Goal: Find specific page/section: Find specific page/section

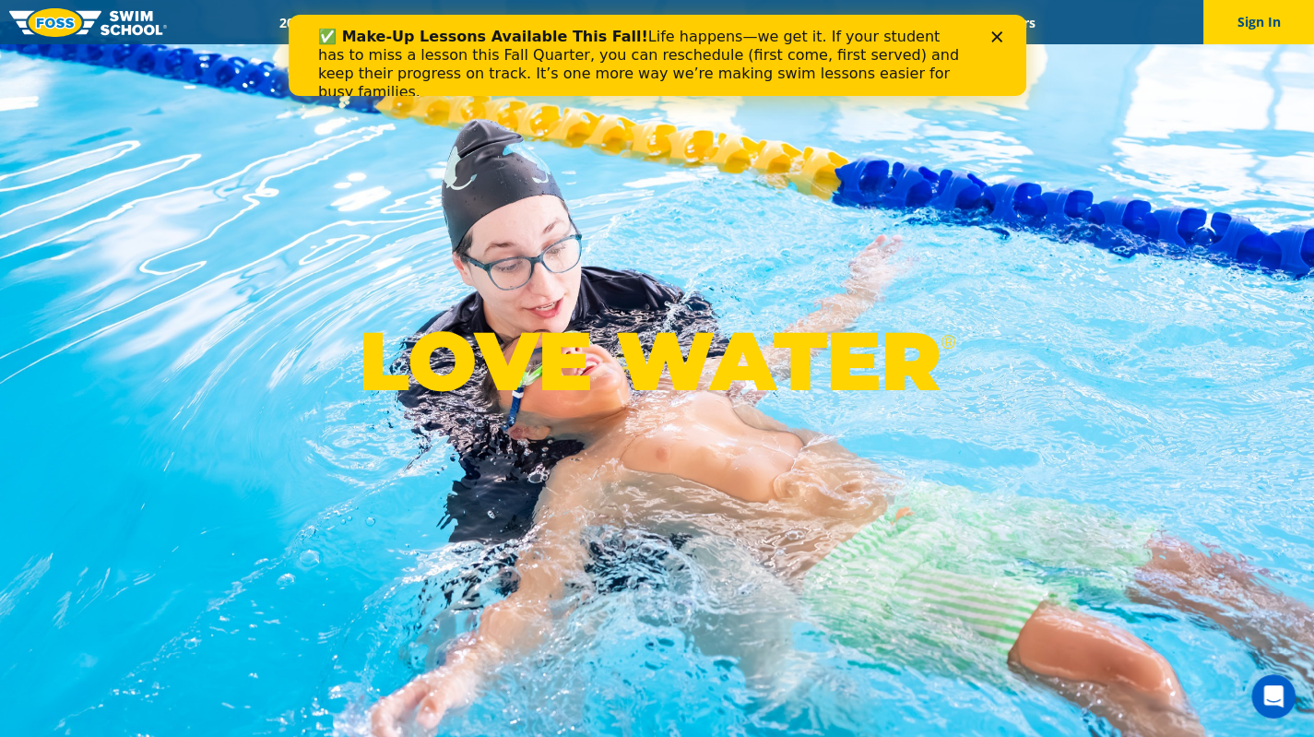
click at [994, 38] on polygon "Close" at bounding box center [995, 36] width 11 height 11
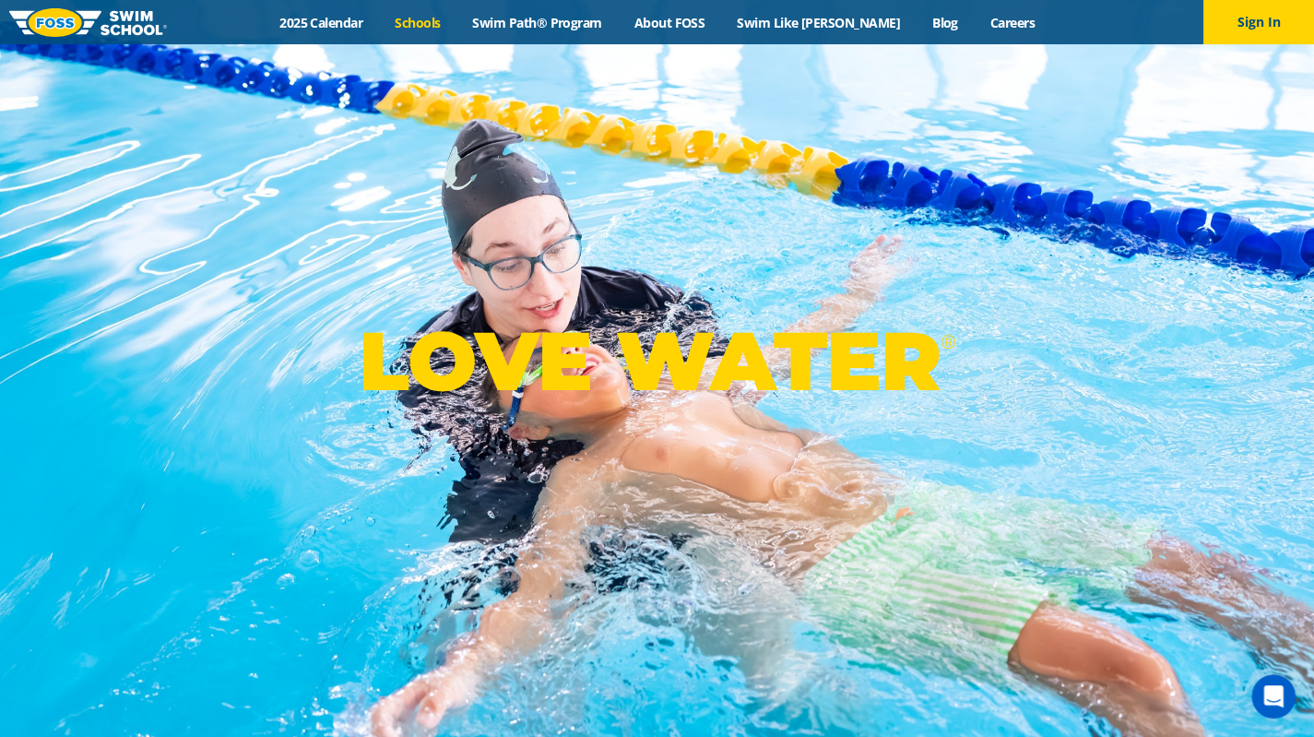
click at [435, 21] on link "Schools" at bounding box center [417, 23] width 77 height 18
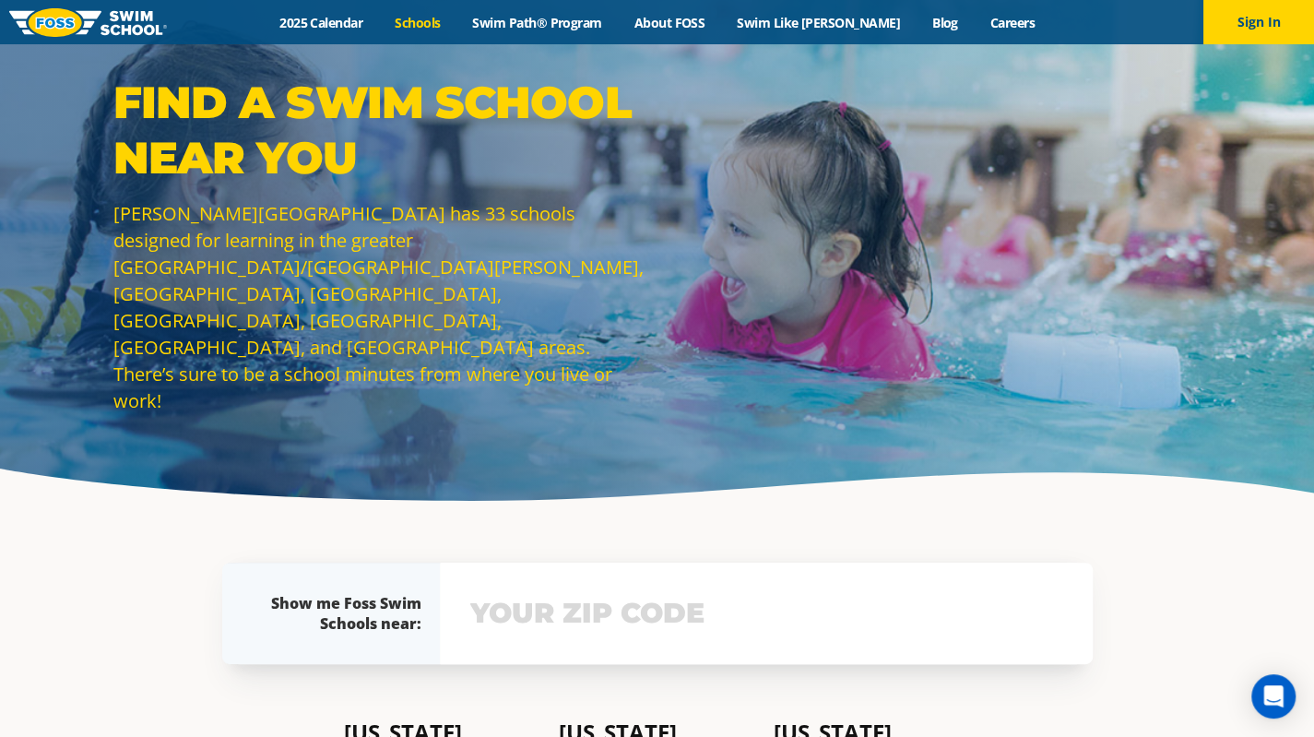
click at [713, 620] on input "text" at bounding box center [766, 612] width 601 height 53
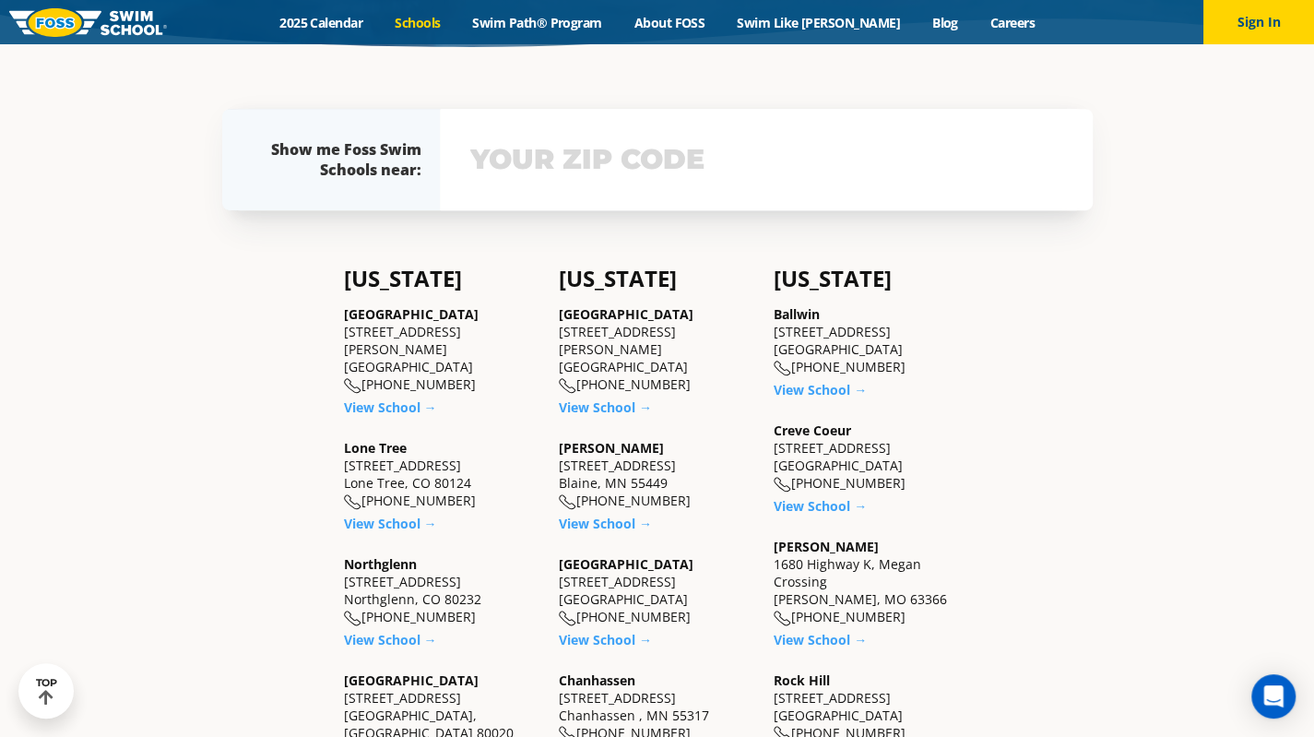
scroll to position [470, 0]
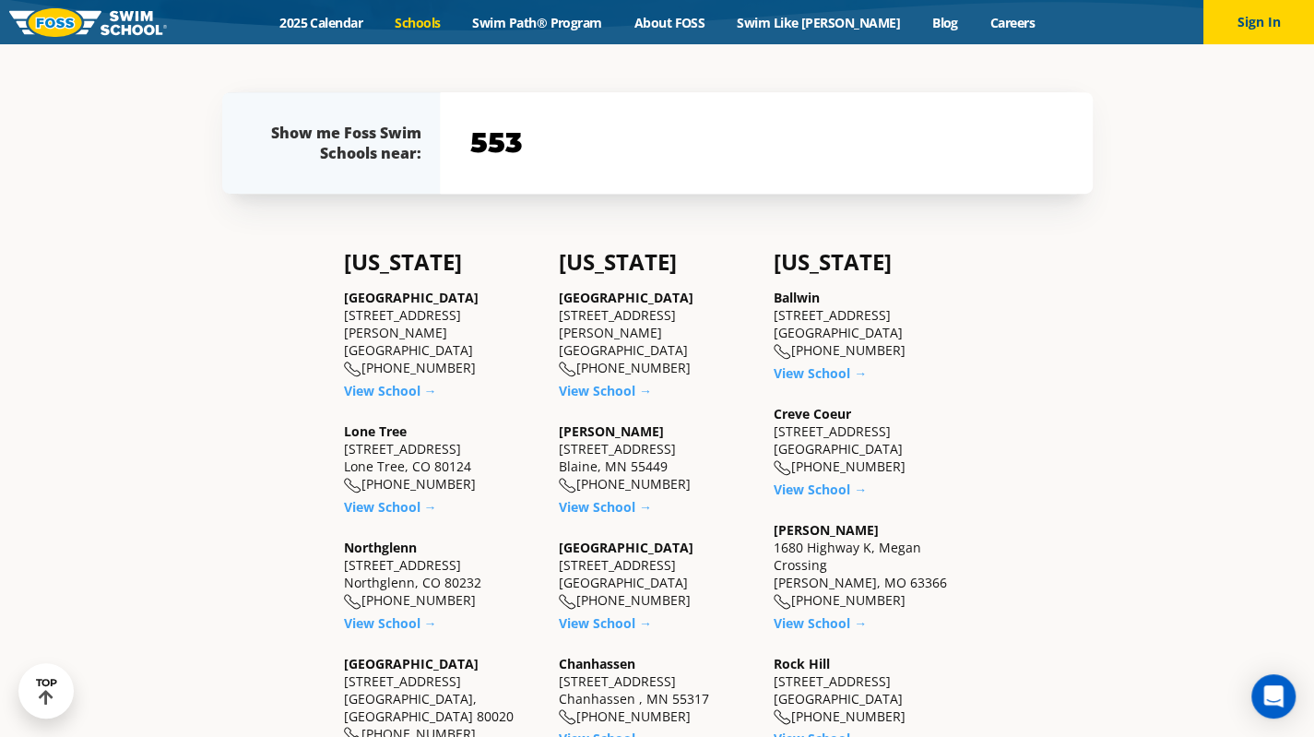
type input "553"
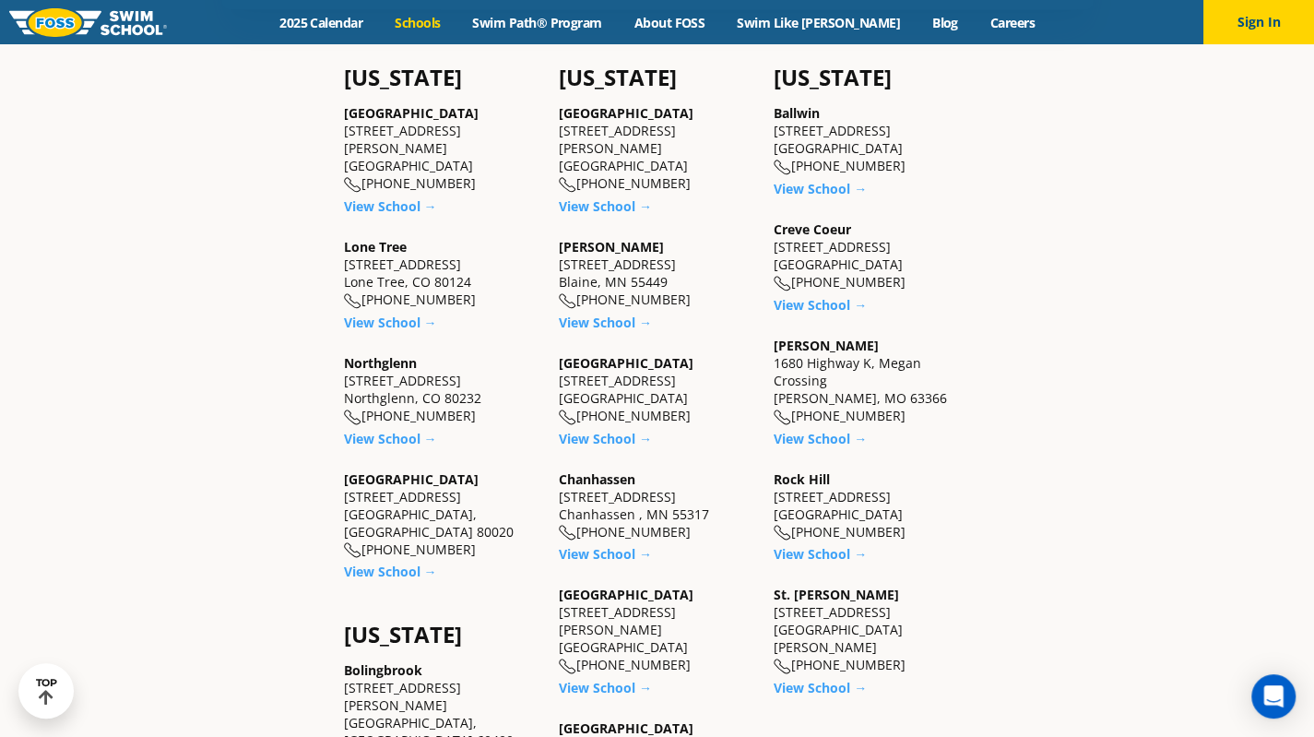
scroll to position [747, 0]
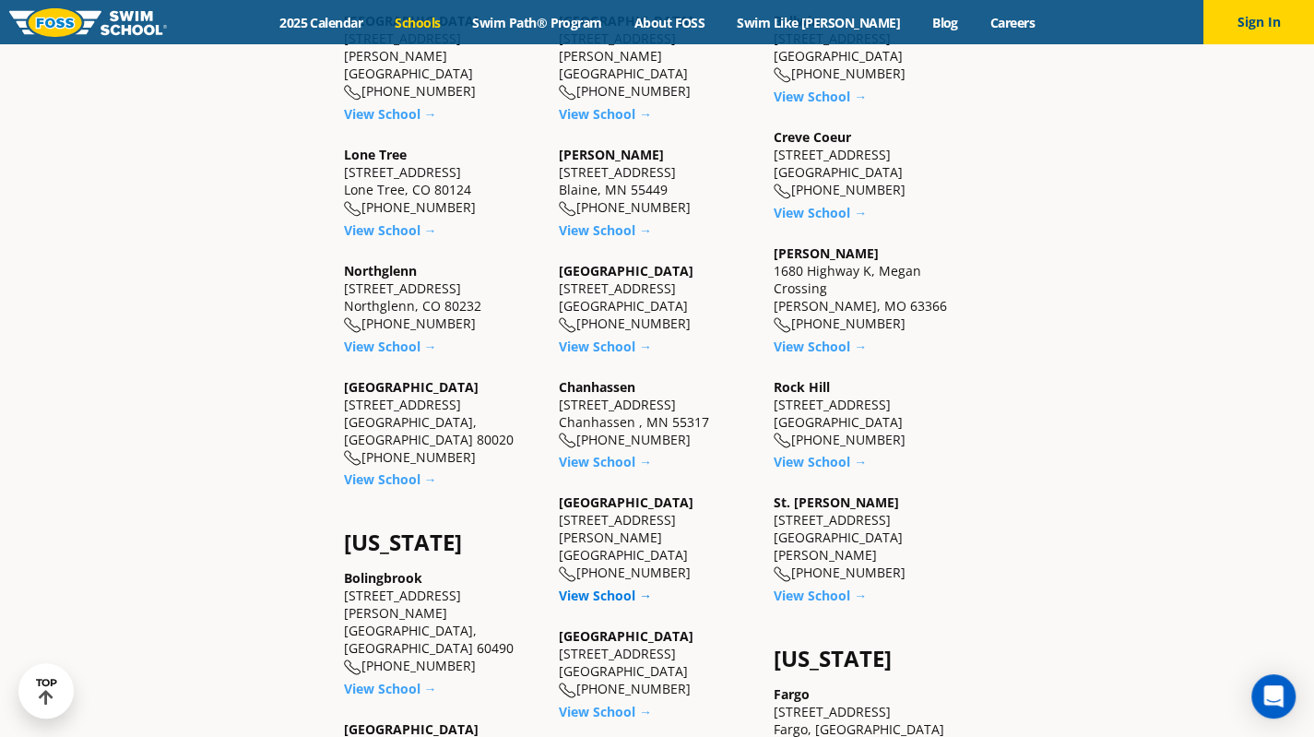
click at [601, 586] on link "View School →" at bounding box center [605, 595] width 93 height 18
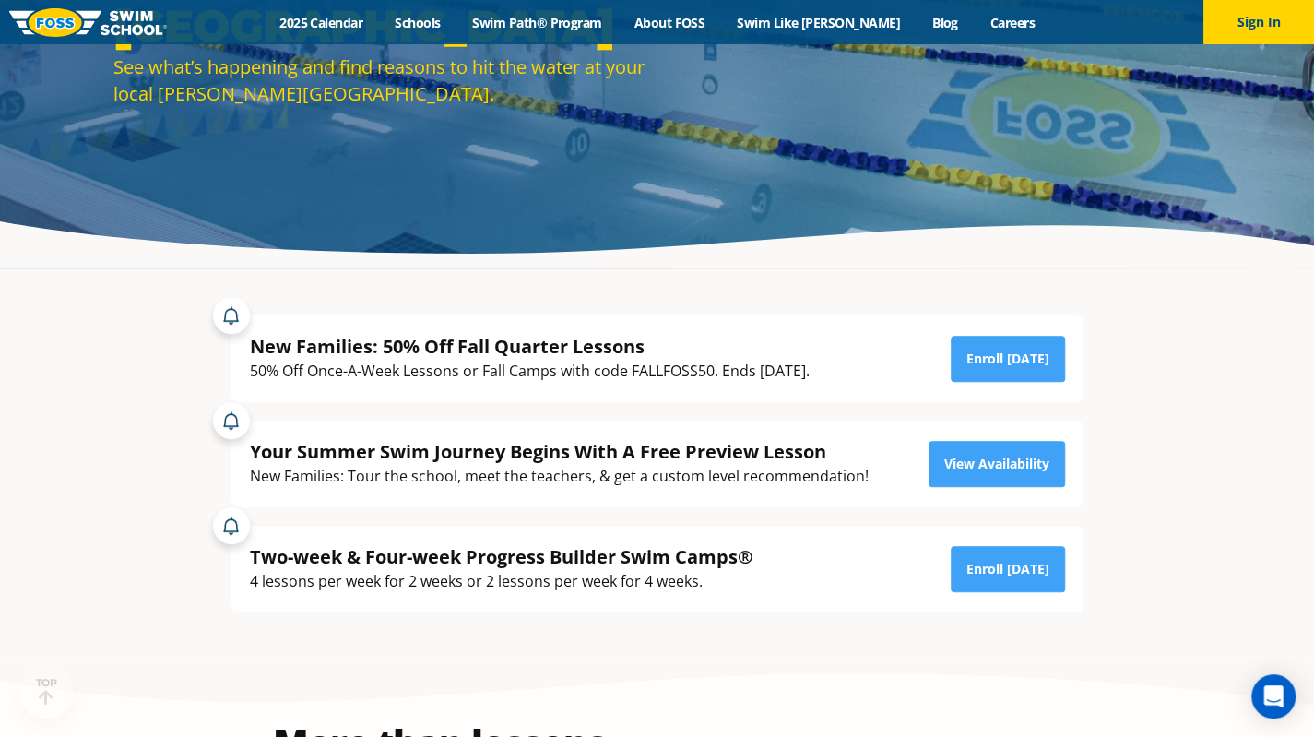
scroll to position [277, 0]
